Goal: Find specific page/section: Find specific page/section

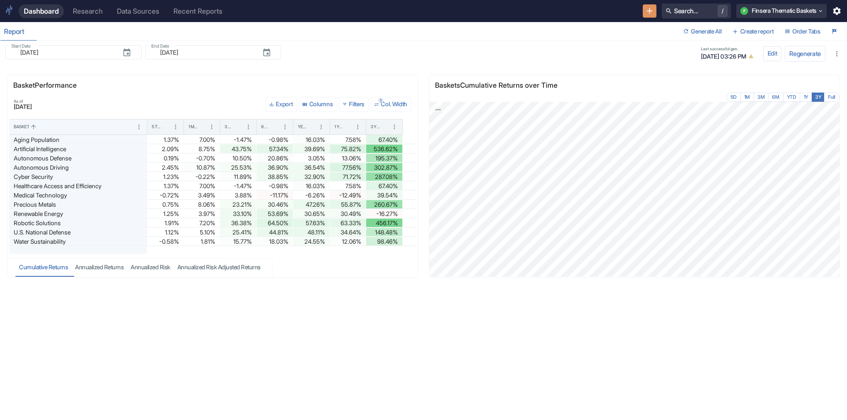
click at [82, 9] on div "Research" at bounding box center [88, 11] width 30 height 8
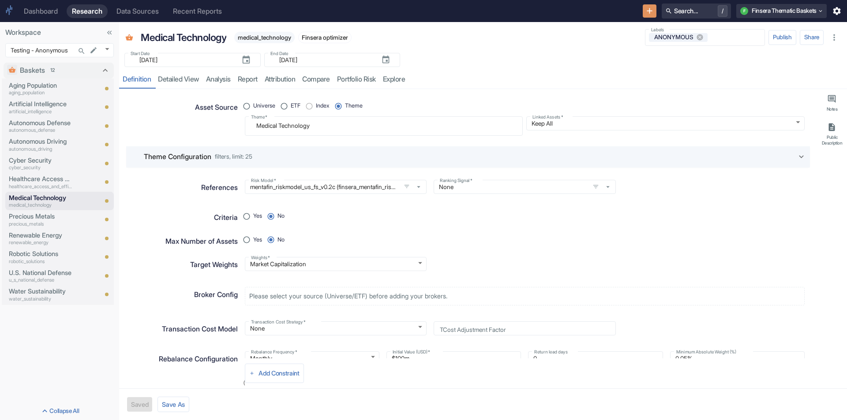
click at [28, 9] on div "Dashboard" at bounding box center [41, 11] width 34 height 8
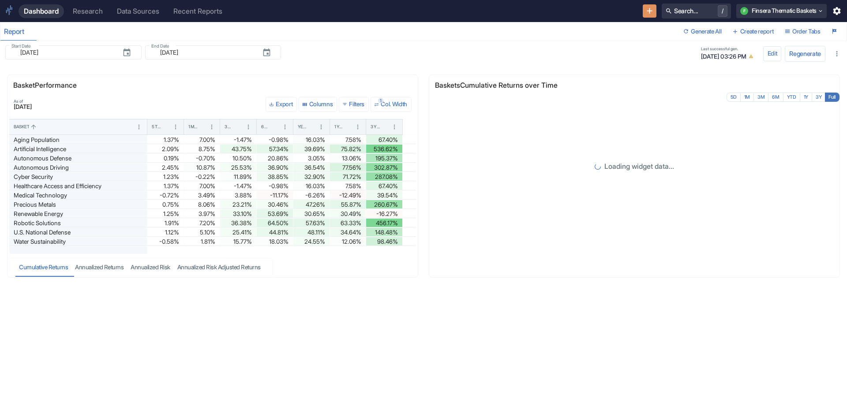
click at [416, 36] on div "Report" at bounding box center [339, 31] width 679 height 18
